Goal: Check status: Check status

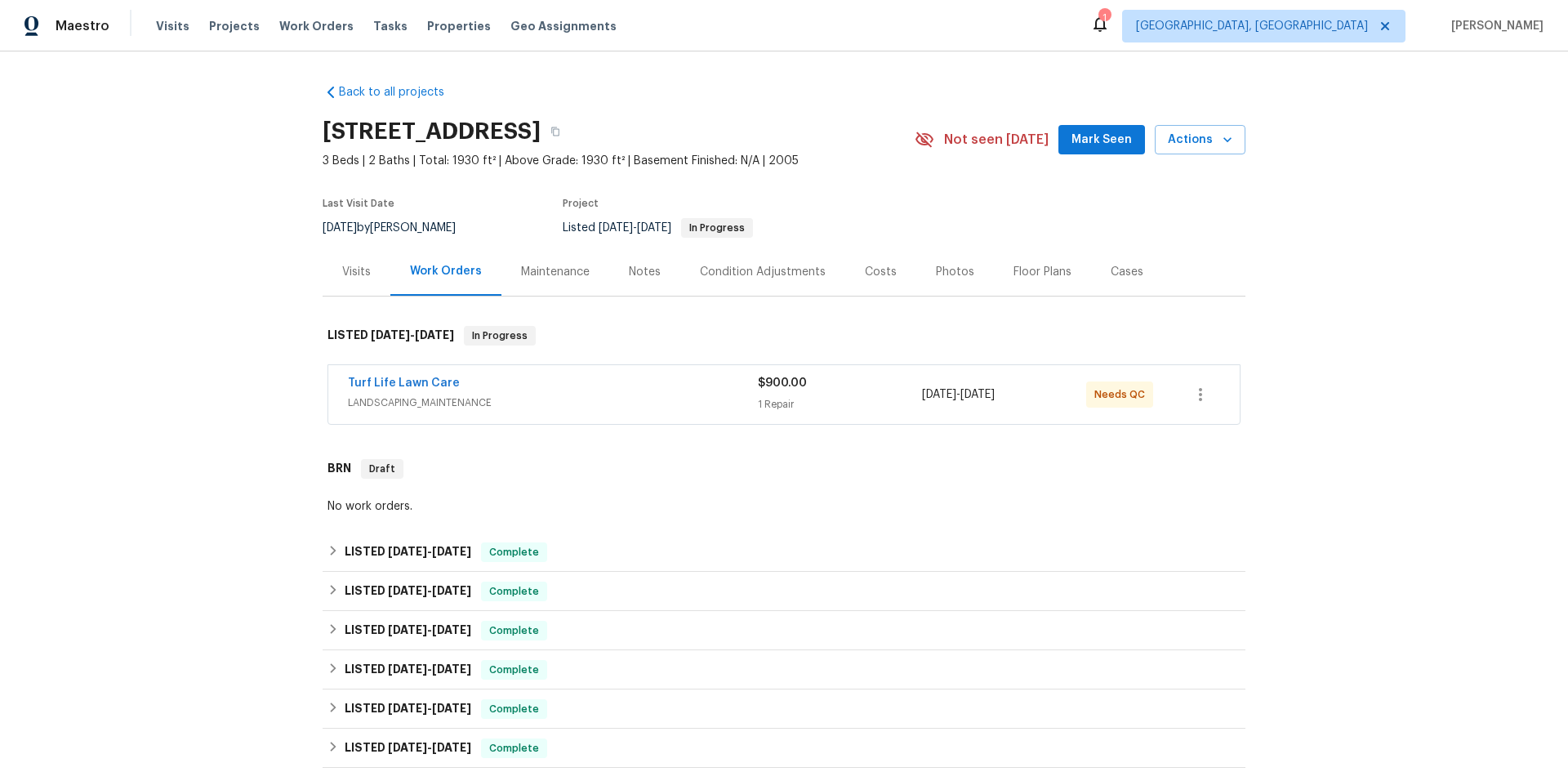
click at [368, 274] on div "Visits" at bounding box center [356, 272] width 67 height 48
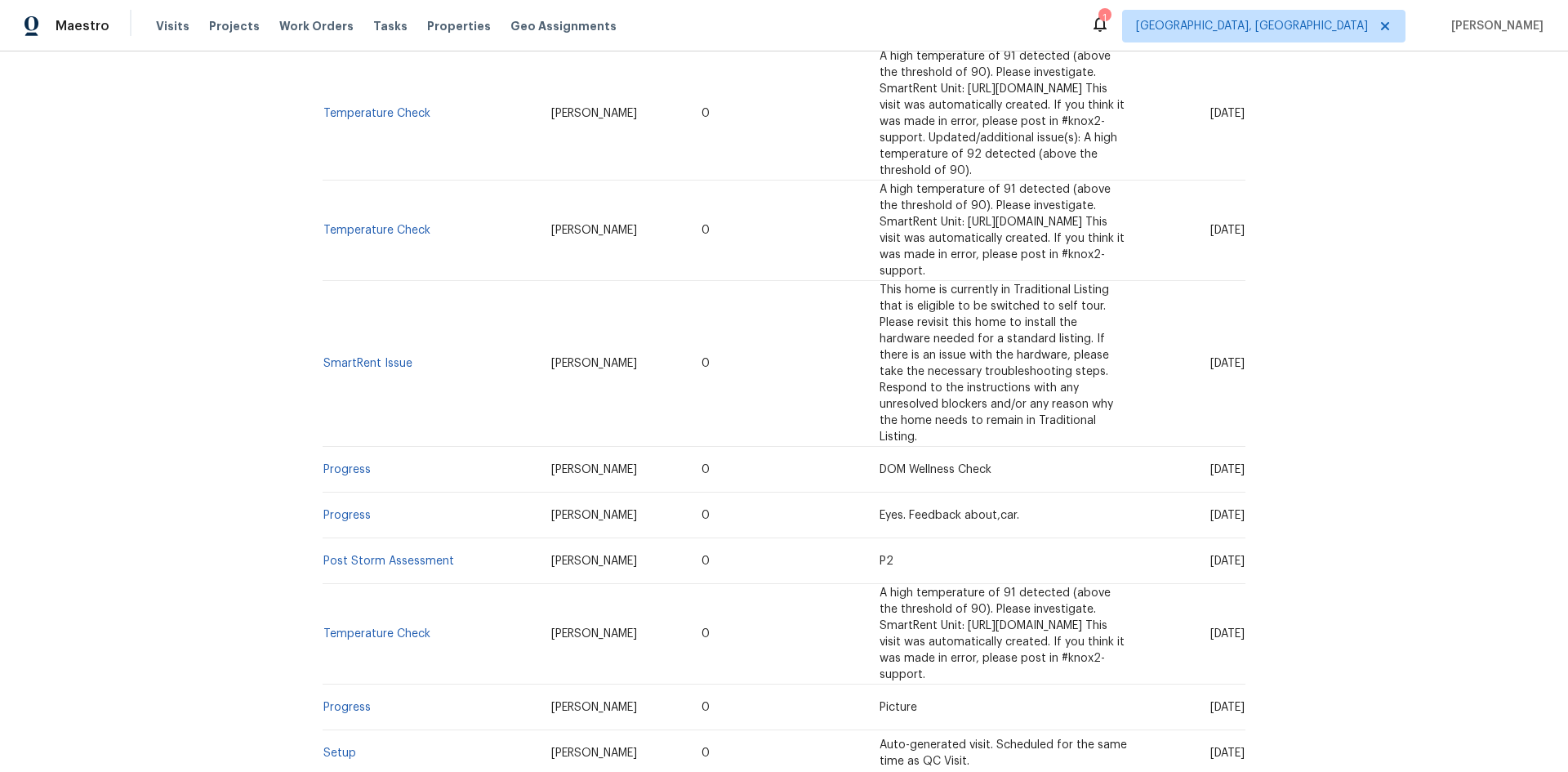
scroll to position [886, 0]
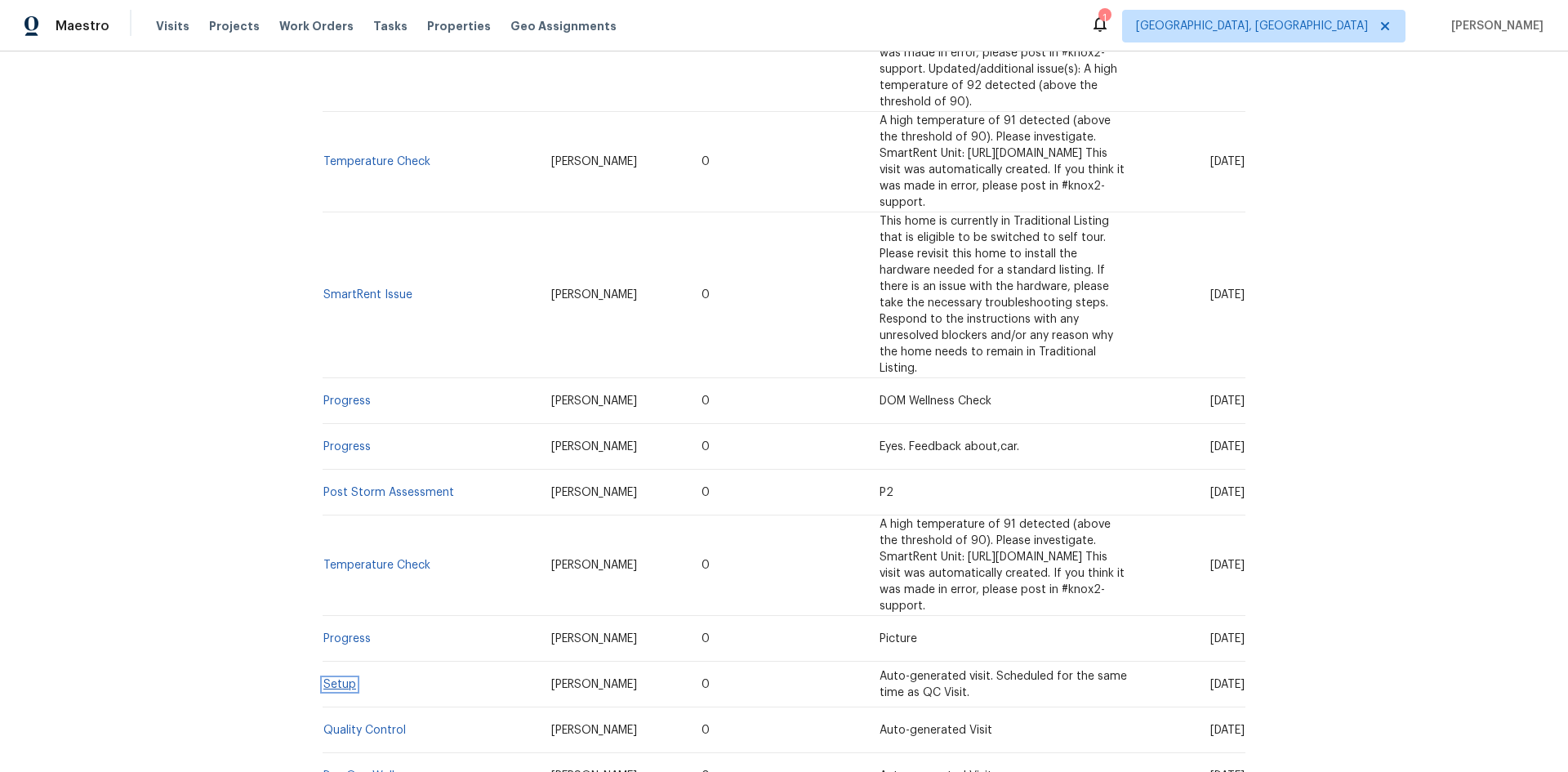
click at [326, 679] on link "Setup" at bounding box center [340, 685] width 32 height 11
